Goal: Check status: Check status

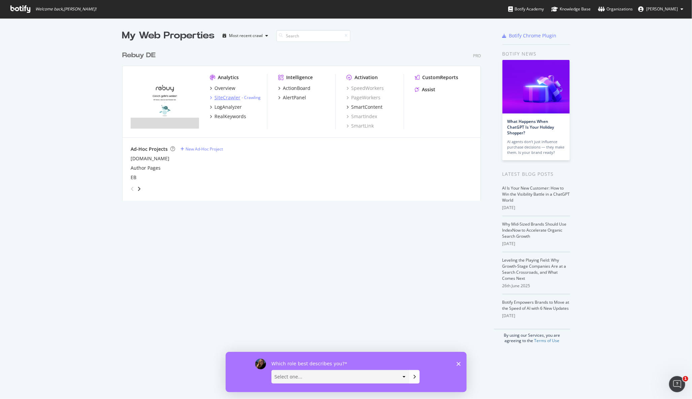
click at [216, 96] on div "SiteCrawler" at bounding box center [228, 97] width 26 height 7
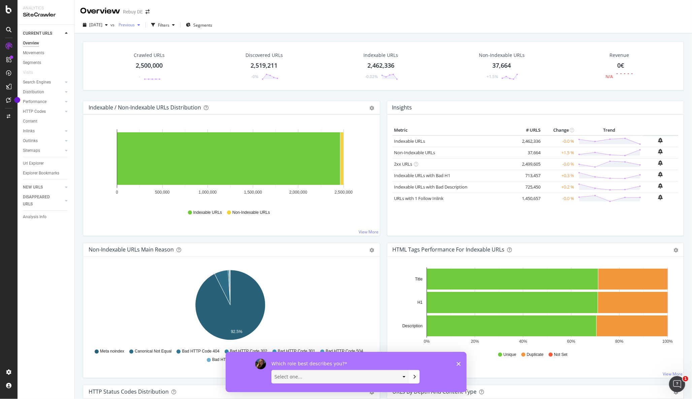
click at [135, 27] on span "Previous" at bounding box center [125, 25] width 19 height 6
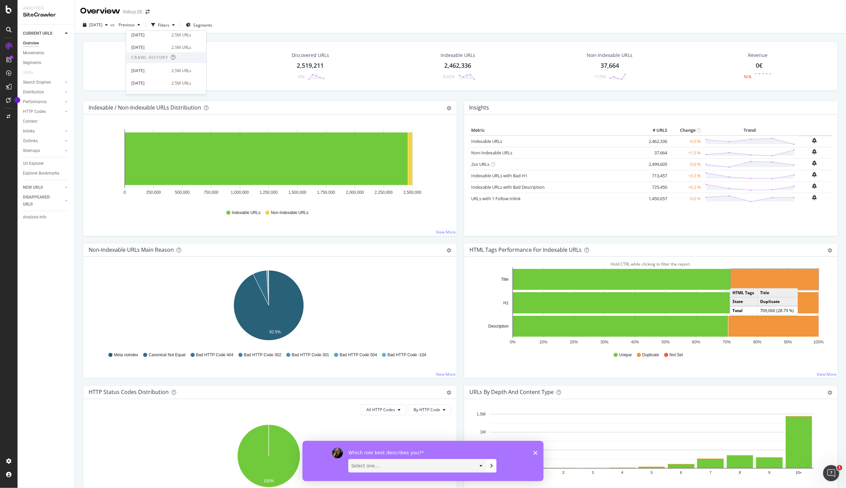
scroll to position [37, 0]
